Goal: Task Accomplishment & Management: Complete application form

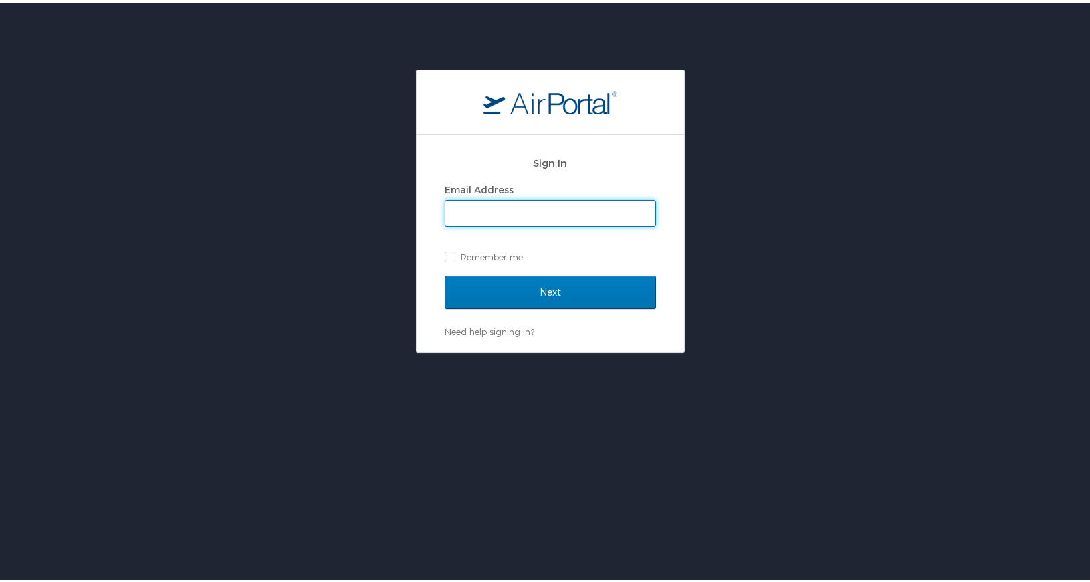
click at [540, 213] on input "Email Address" at bounding box center [551, 210] width 210 height 25
type input "[PERSON_NAME][EMAIL_ADDRESS][PERSON_NAME][DOMAIN_NAME]"
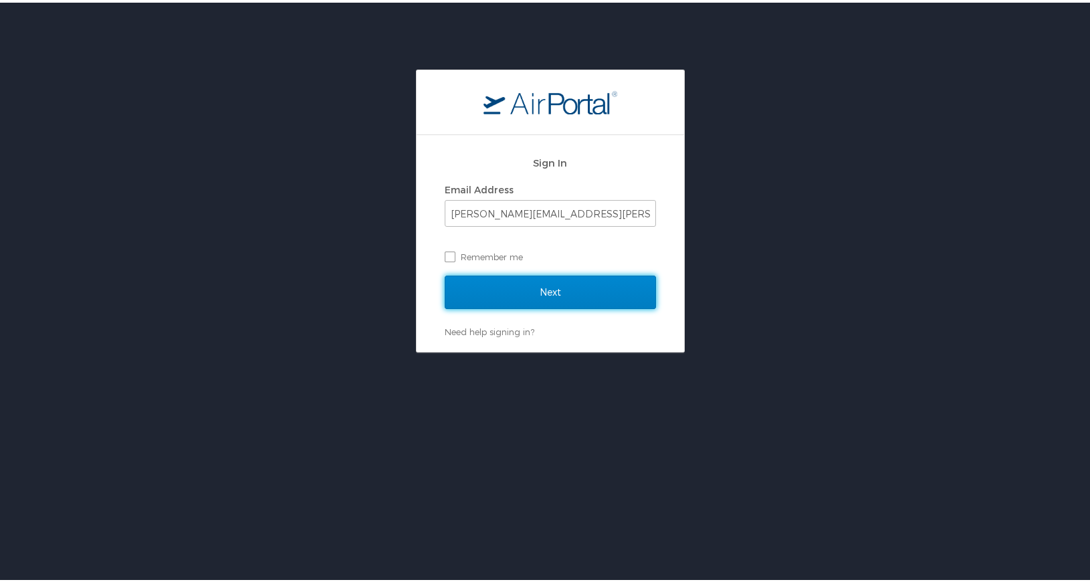
click at [531, 292] on input "Next" at bounding box center [550, 289] width 211 height 33
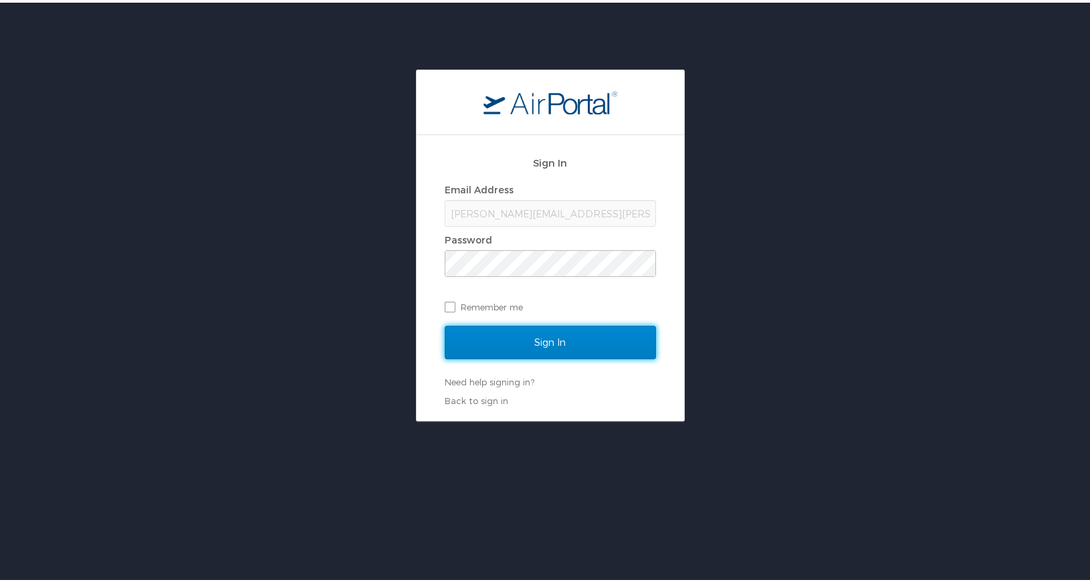
click at [542, 342] on input "Sign In" at bounding box center [550, 339] width 211 height 33
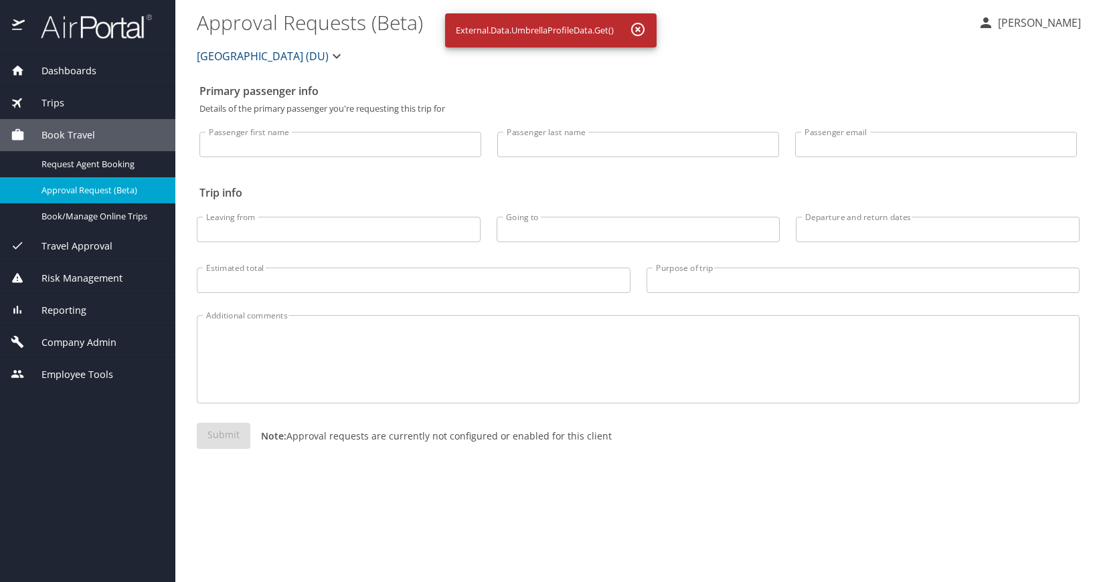
click at [94, 67] on span "Dashboards" at bounding box center [61, 71] width 72 height 15
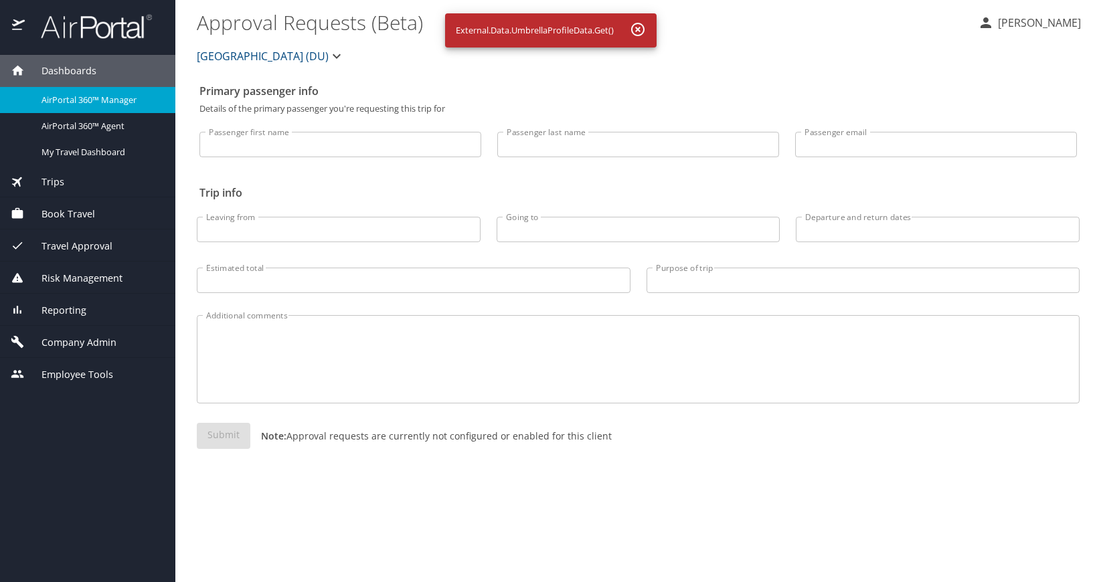
click at [275, 527] on div "Primary passenger info Details of the primary passenger you're requesting this …" at bounding box center [638, 330] width 882 height 504
click at [704, 516] on div "Primary passenger info Details of the primary passenger you're requesting this …" at bounding box center [638, 330] width 882 height 504
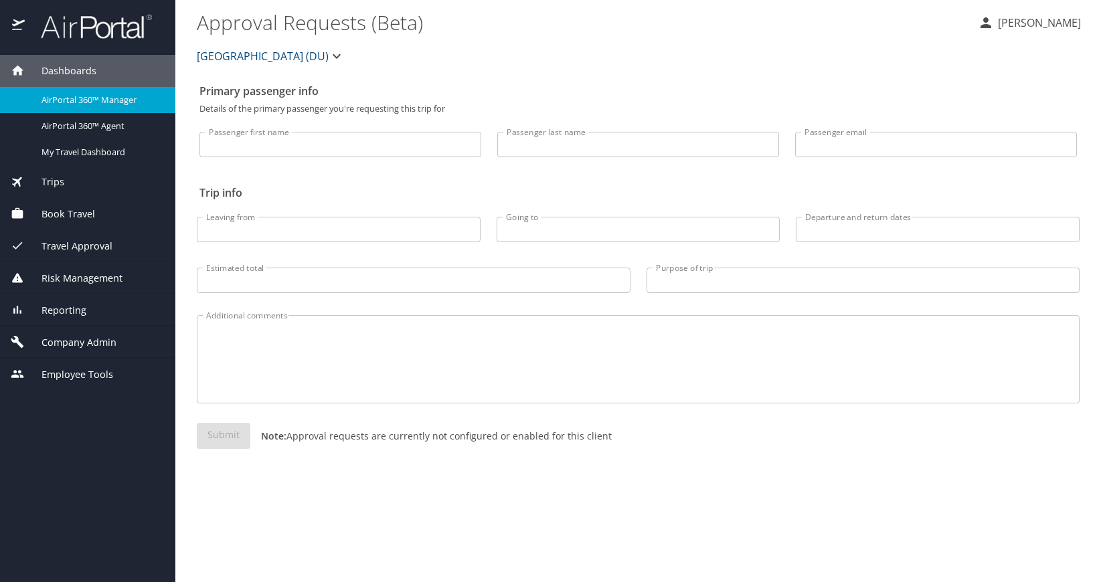
click at [1064, 373] on textarea "Additional comments" at bounding box center [638, 360] width 864 height 64
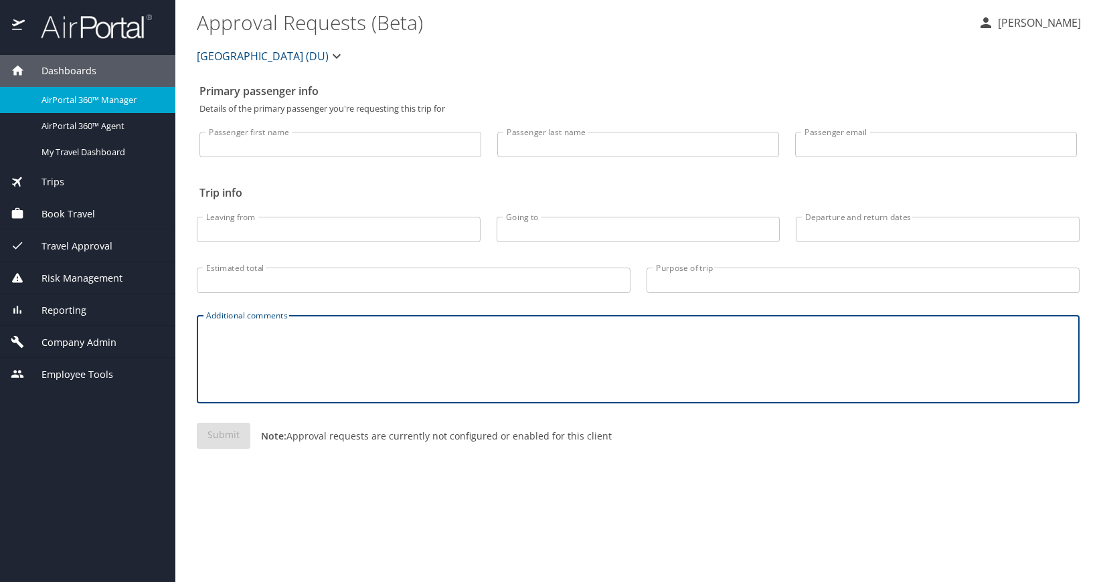
click at [1064, 373] on textarea "Additional comments" at bounding box center [638, 360] width 864 height 64
